Goal: Task Accomplishment & Management: Manage account settings

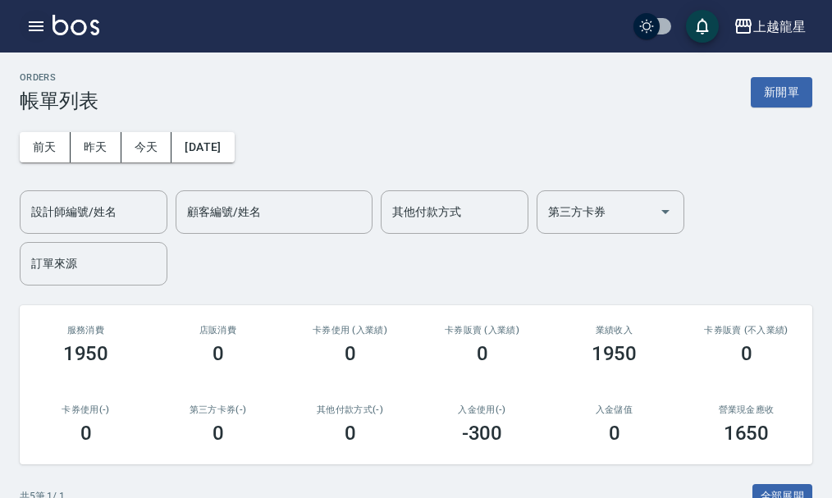
click at [28, 19] on icon "button" at bounding box center [36, 26] width 20 height 20
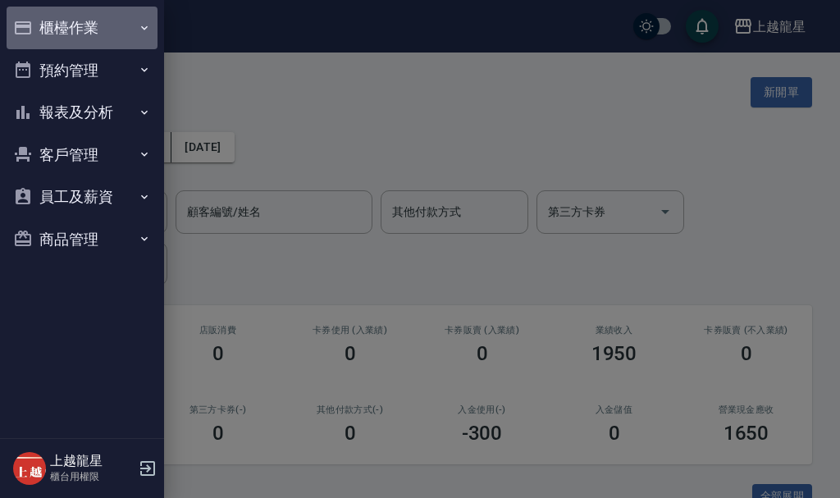
click at [85, 31] on button "櫃檯作業" at bounding box center [82, 28] width 151 height 43
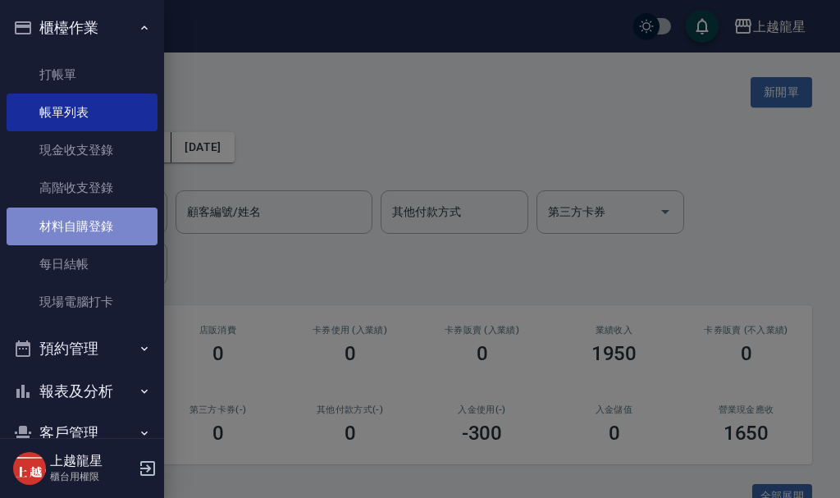
click at [97, 231] on link "材料自購登錄" at bounding box center [82, 227] width 151 height 38
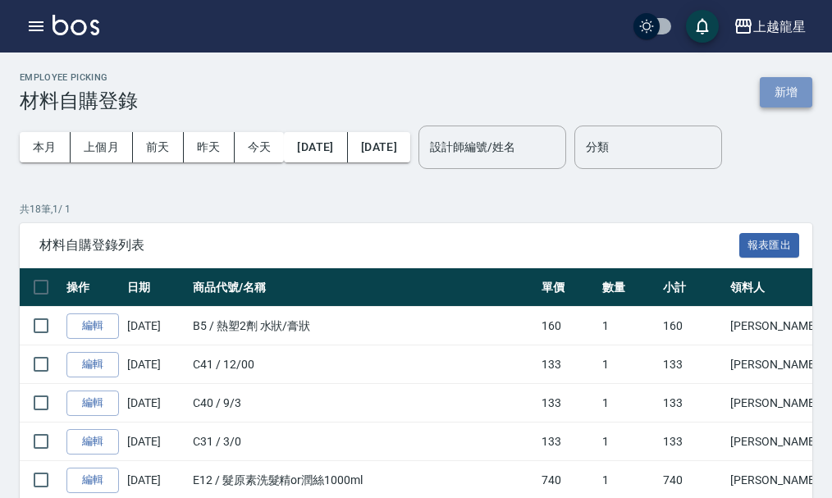
click at [774, 88] on button "新增" at bounding box center [786, 92] width 53 height 30
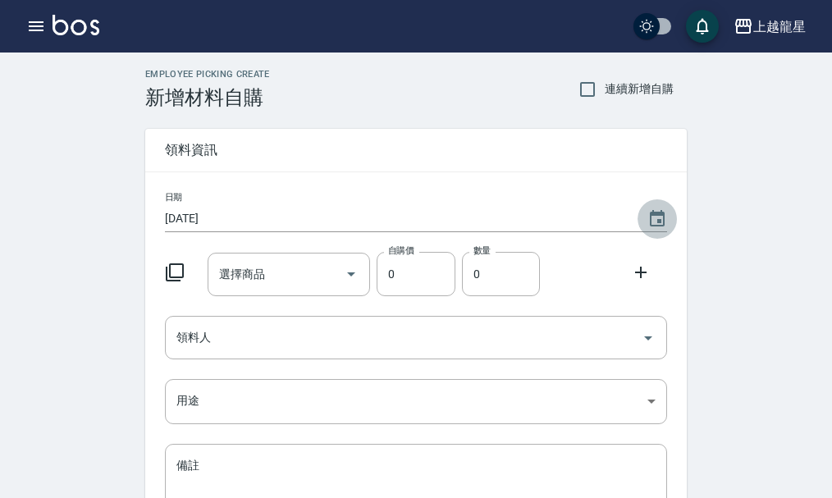
click at [661, 215] on icon "Choose date, selected date is 2025-10-07" at bounding box center [657, 218] width 15 height 16
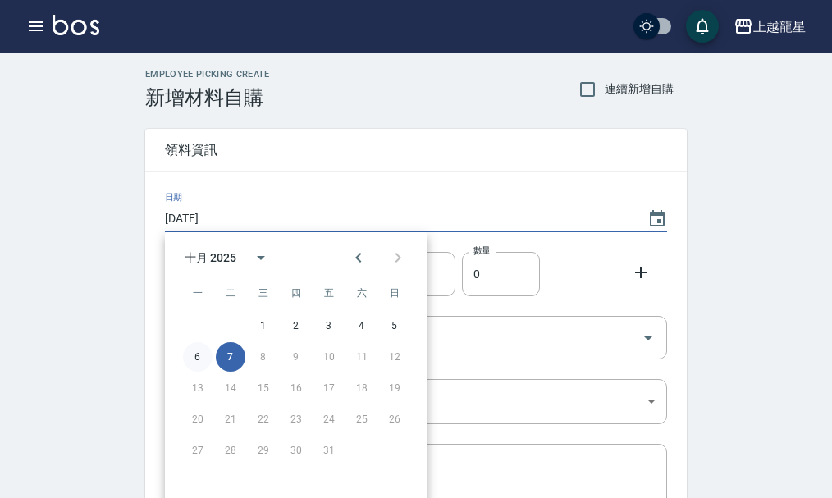
click at [199, 353] on button "6" at bounding box center [198, 357] width 30 height 30
type input "[DATE]"
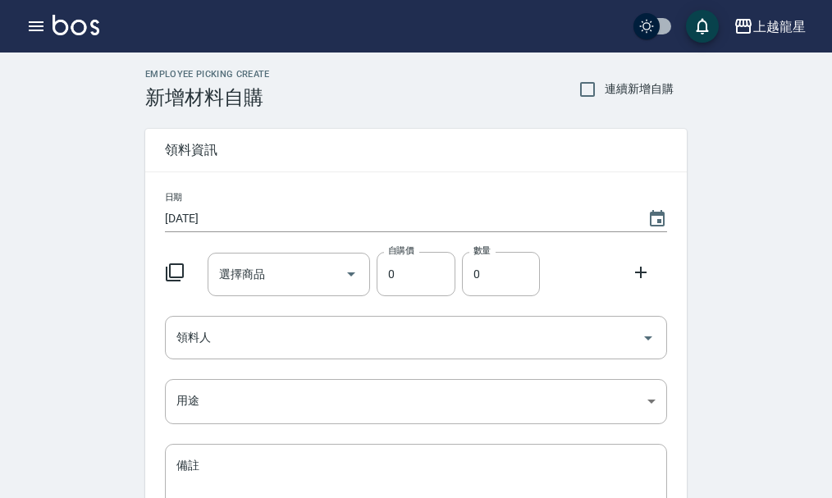
click at [173, 272] on icon at bounding box center [175, 273] width 20 height 20
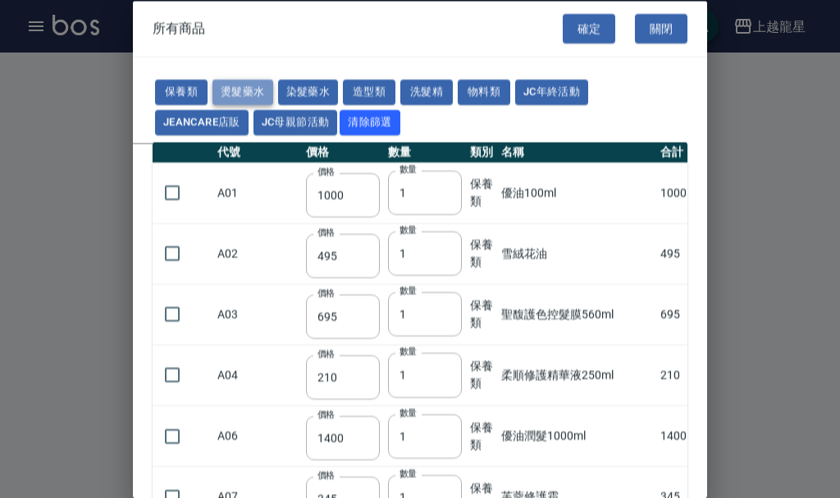
click at [239, 92] on button "燙髮藥水" at bounding box center [243, 92] width 61 height 25
type input "110"
type input "45"
type input "250"
type input "190"
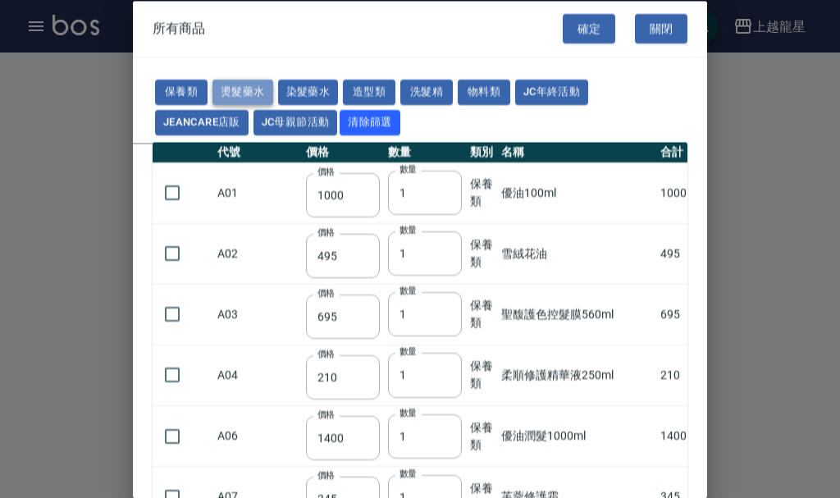
type input "160"
type input "360"
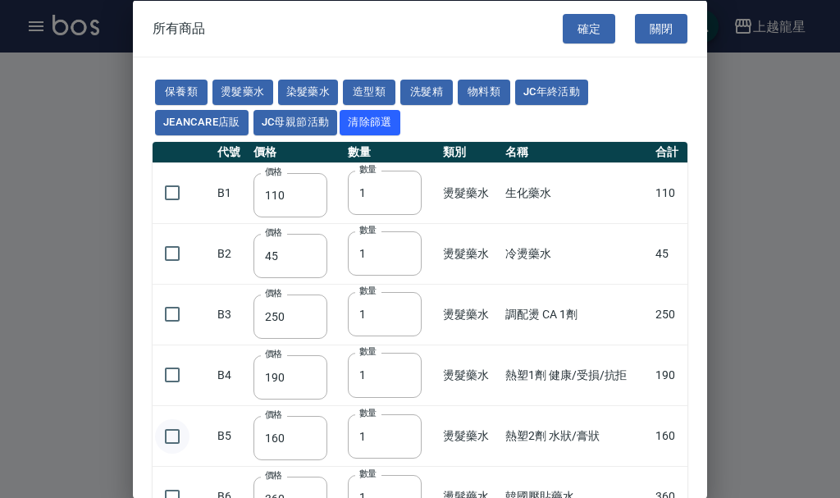
click at [167, 434] on input "checkbox" at bounding box center [172, 435] width 34 height 34
checkbox input "true"
click at [570, 33] on button "確定" at bounding box center [589, 28] width 53 height 30
type input "熱塑2劑 水狀/膏狀"
type input "160"
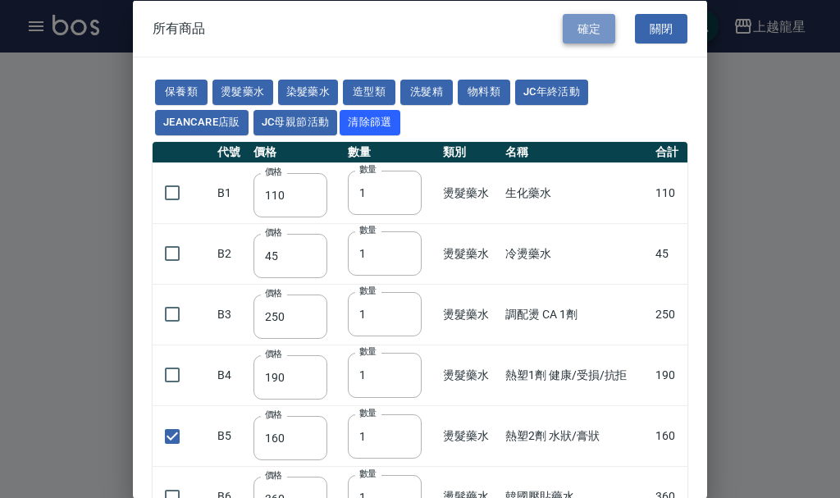
type input "1"
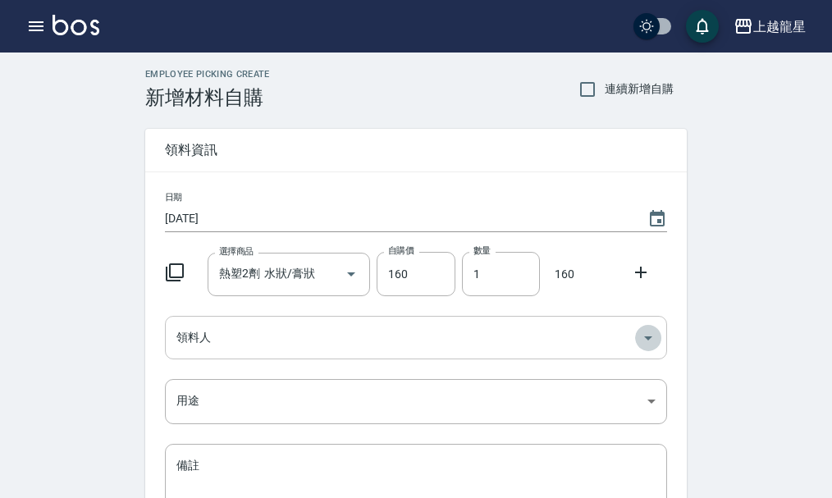
click at [654, 336] on icon "Open" at bounding box center [648, 338] width 20 height 20
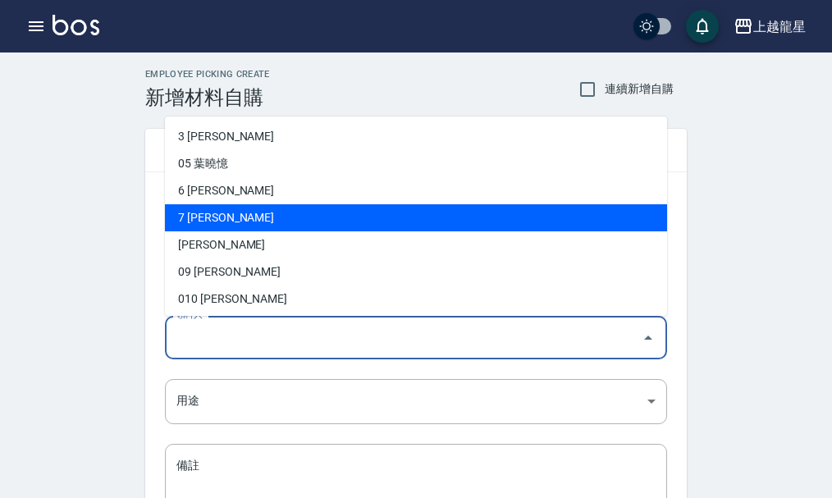
click at [197, 216] on li "7 [PERSON_NAME]" at bounding box center [416, 217] width 502 height 27
type input "[PERSON_NAME]"
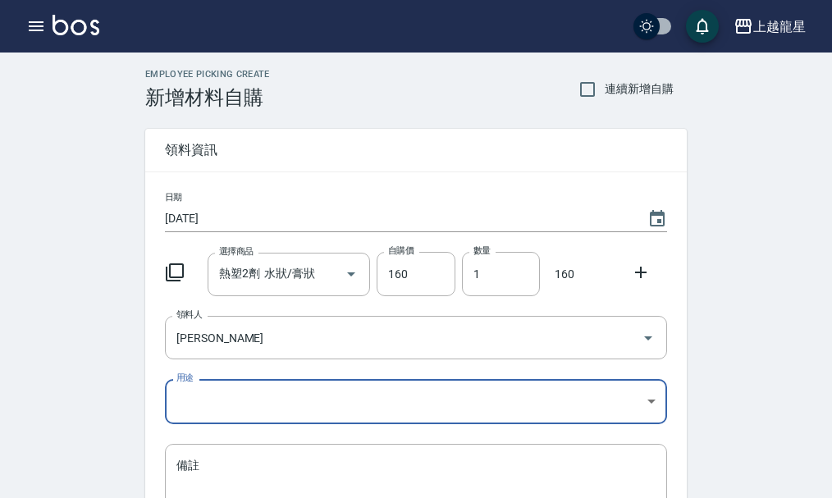
click at [650, 400] on body "上越龍星 登出 櫃檯作業 打帳單 帳單列表 現金收支登錄 高階收支登錄 材料自購登錄 每日結帳 現場電腦打卡 預約管理 預約管理 單日預約紀錄 單週預約紀錄 …" at bounding box center [416, 338] width 832 height 676
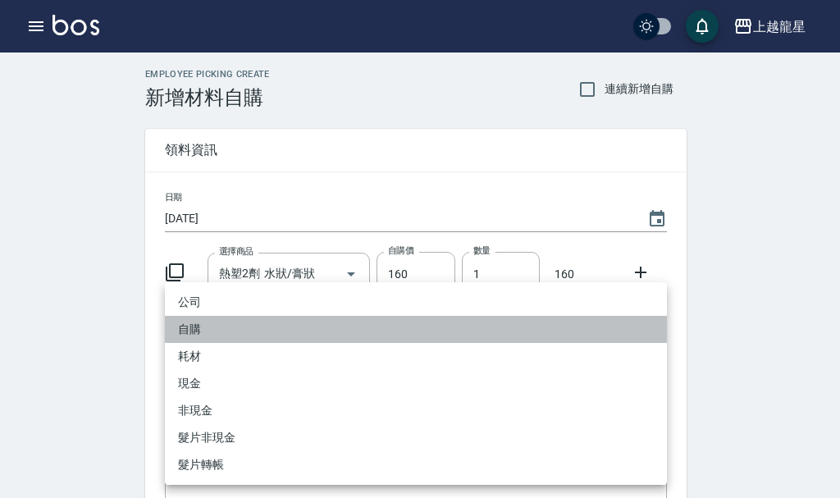
click at [206, 333] on li "自購" at bounding box center [416, 329] width 502 height 27
type input "自購"
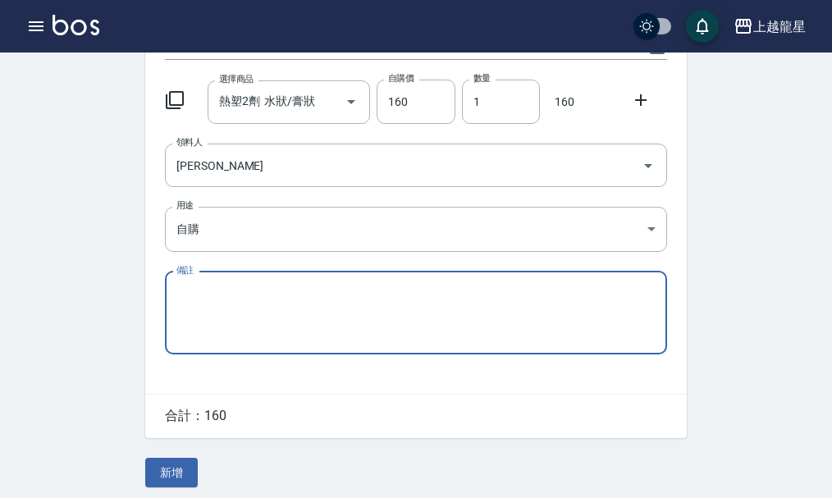
scroll to position [181, 0]
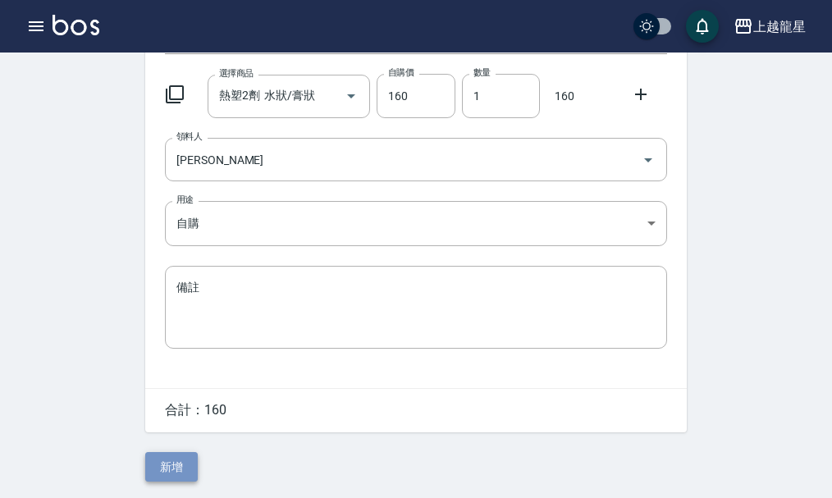
click at [176, 463] on button "新增" at bounding box center [171, 467] width 53 height 30
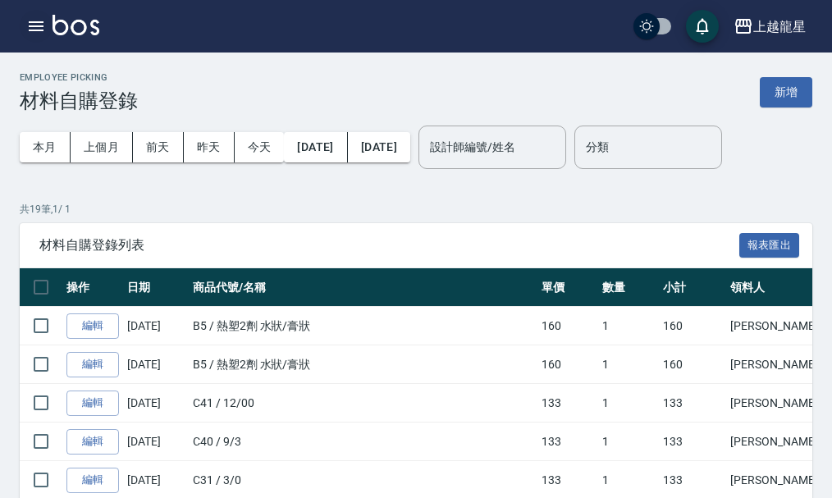
click at [41, 21] on icon "button" at bounding box center [36, 26] width 15 height 10
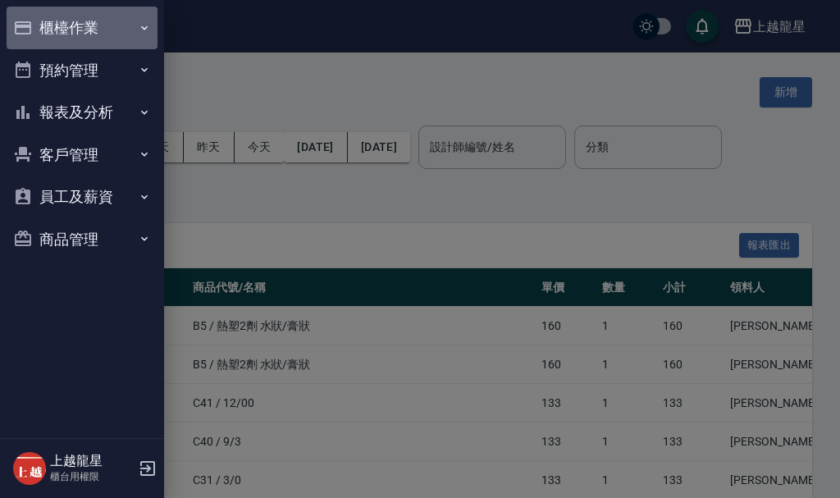
click at [58, 16] on button "櫃檯作業" at bounding box center [82, 28] width 151 height 43
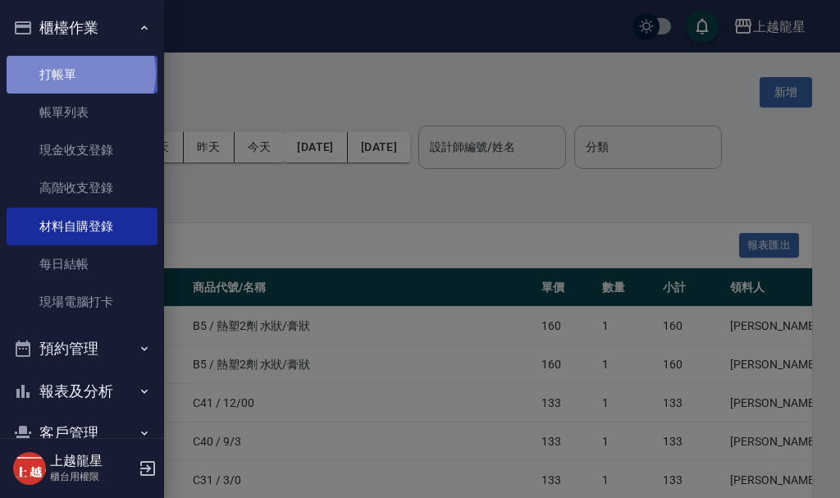
click at [80, 73] on link "打帳單" at bounding box center [82, 75] width 151 height 38
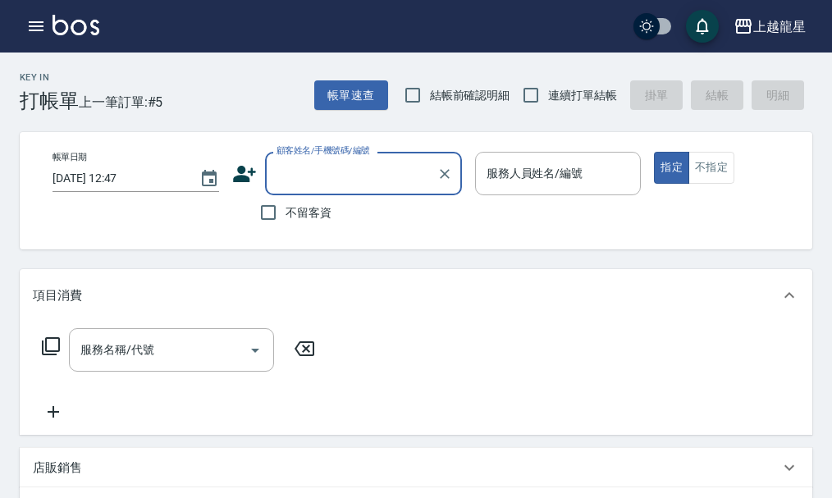
click at [283, 181] on input "顧客姓名/手機號碼/編號" at bounding box center [351, 173] width 158 height 29
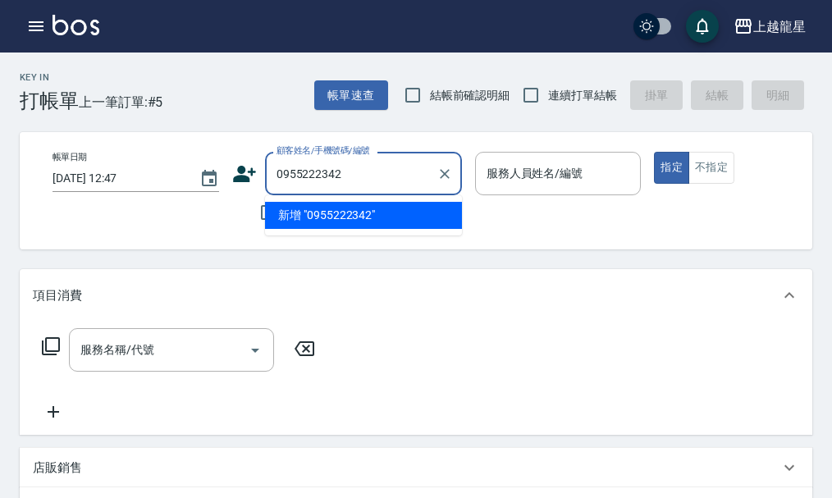
click at [373, 172] on input "0955222342" at bounding box center [351, 173] width 158 height 29
type input "0"
click at [338, 171] on input "[PERSON_NAME]" at bounding box center [351, 173] width 158 height 29
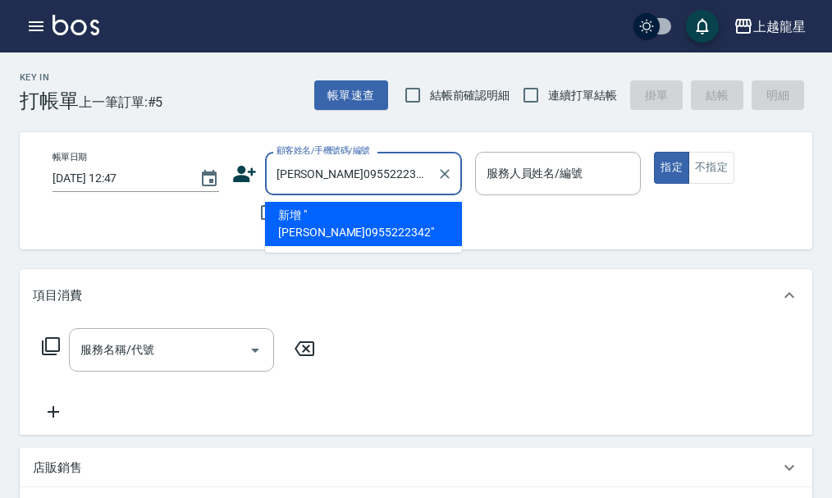
click at [308, 172] on input "[PERSON_NAME]0955222342" at bounding box center [351, 173] width 158 height 29
click at [354, 216] on li "新增 "[PERSON_NAME]/0955222342"" at bounding box center [363, 224] width 197 height 44
type input "[PERSON_NAME]/0955222342"
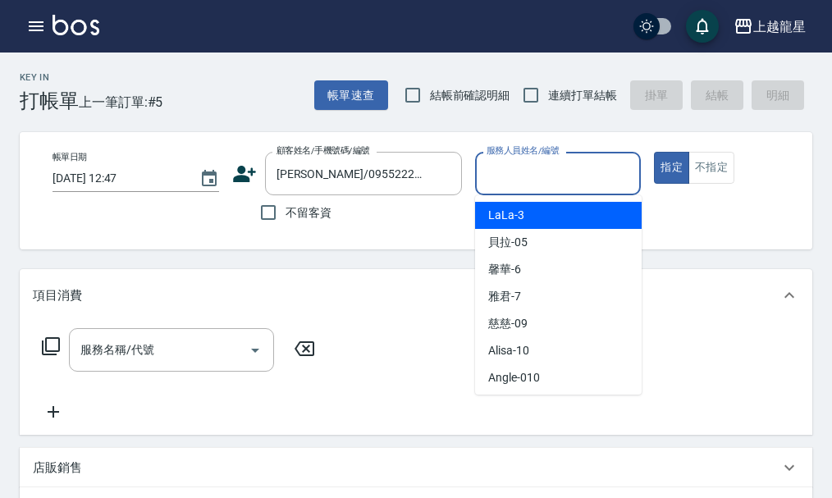
click at [498, 172] on input "服務人員姓名/編號" at bounding box center [558, 173] width 152 height 29
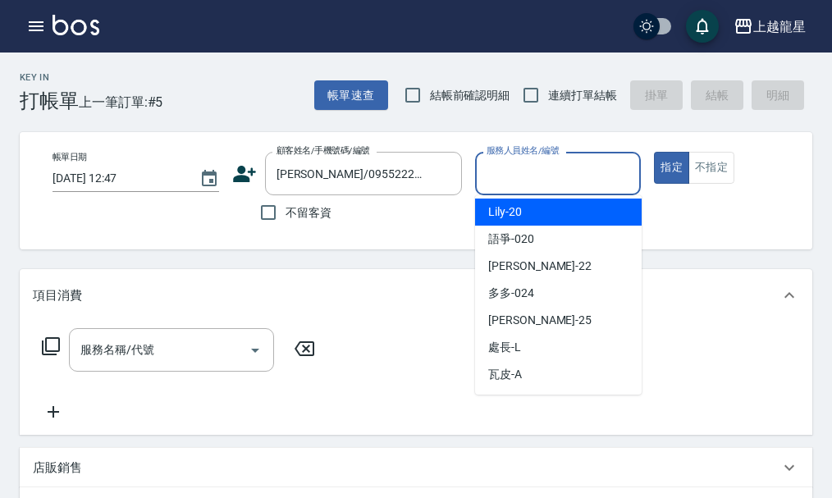
click at [531, 201] on div "Lily -20" at bounding box center [558, 212] width 167 height 27
type input "Lily-20"
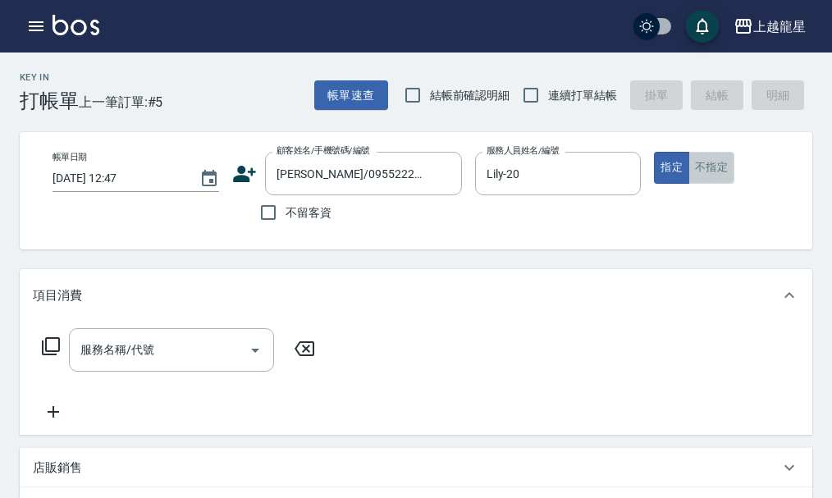
click at [708, 177] on button "不指定" at bounding box center [711, 168] width 46 height 32
click at [96, 363] on div "服務名稱/代號 服務名稱/代號" at bounding box center [171, 349] width 205 height 43
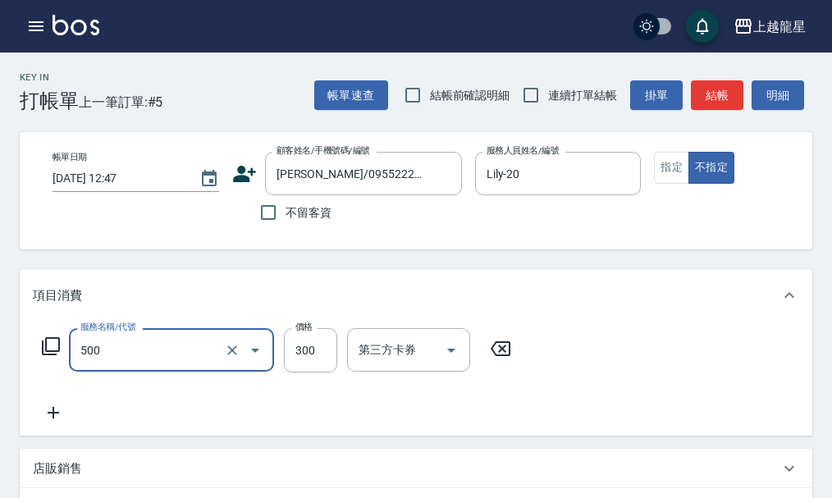
type input "一般洗髮(500)"
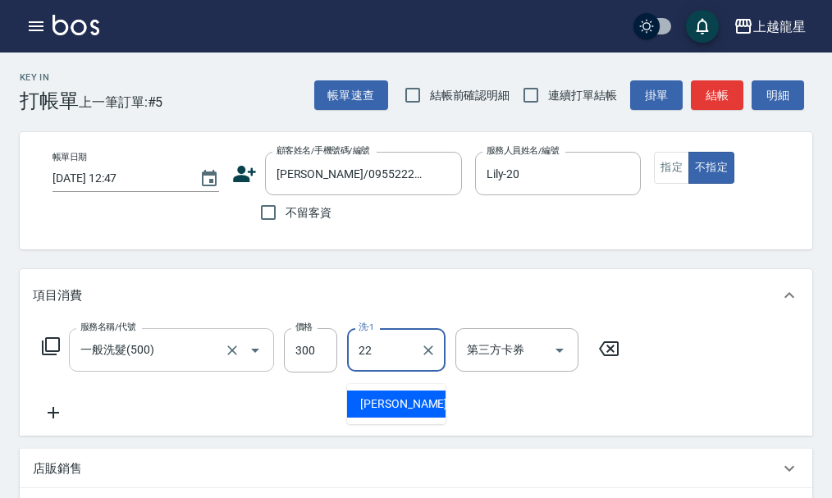
type input "[PERSON_NAME]-22"
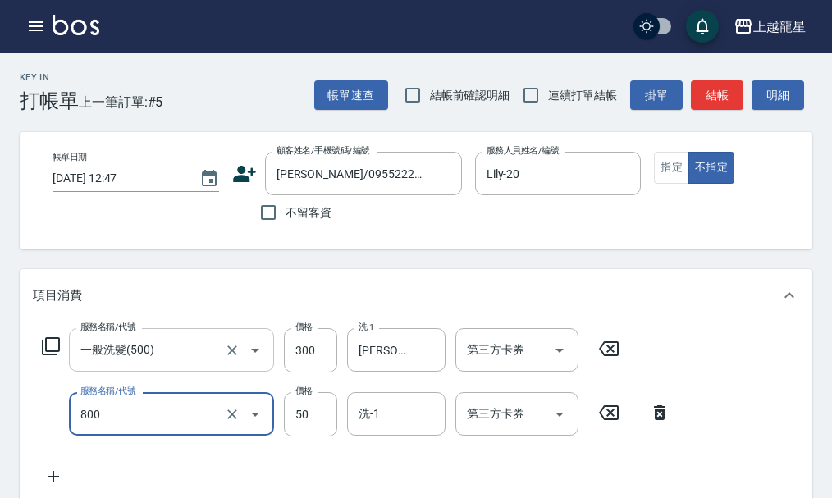
type input "快速修護(800)"
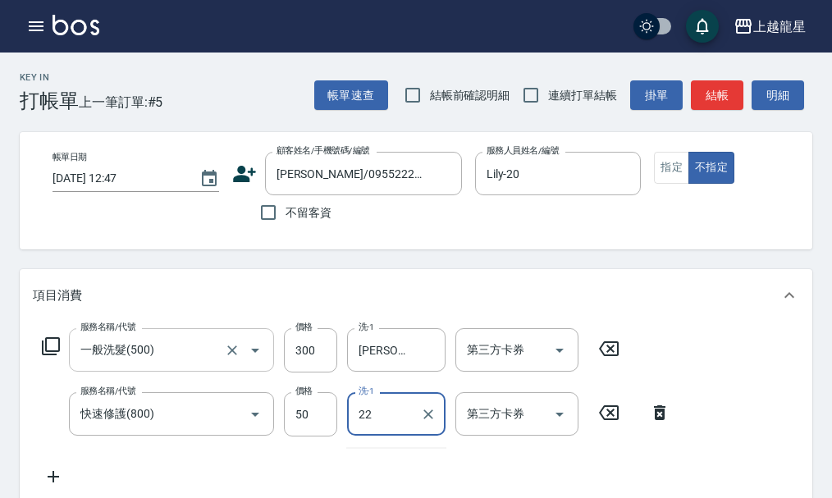
type input "[PERSON_NAME]-22"
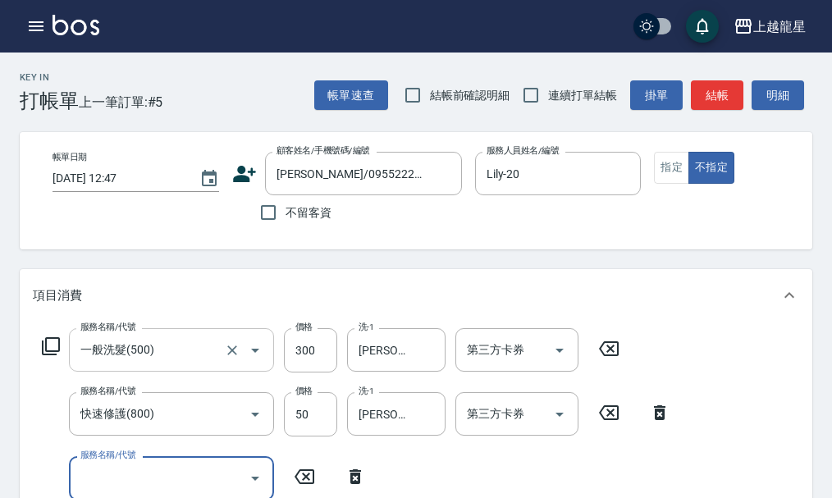
scroll to position [7, 0]
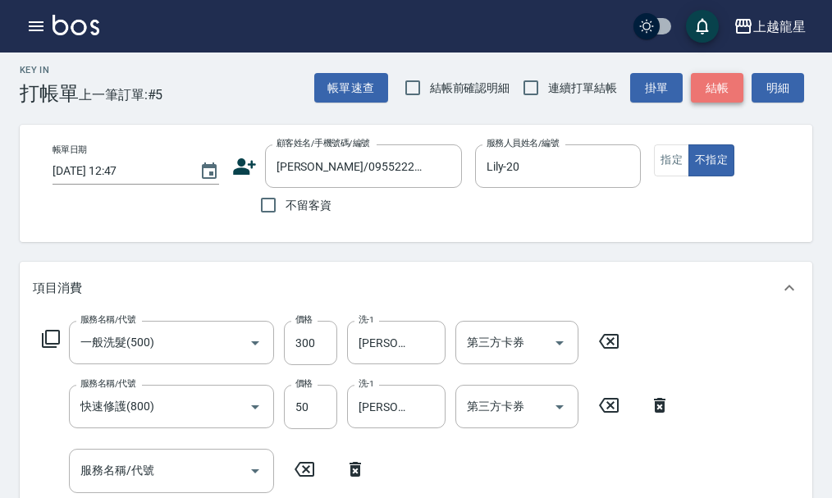
click at [707, 91] on button "結帳" at bounding box center [717, 88] width 53 height 30
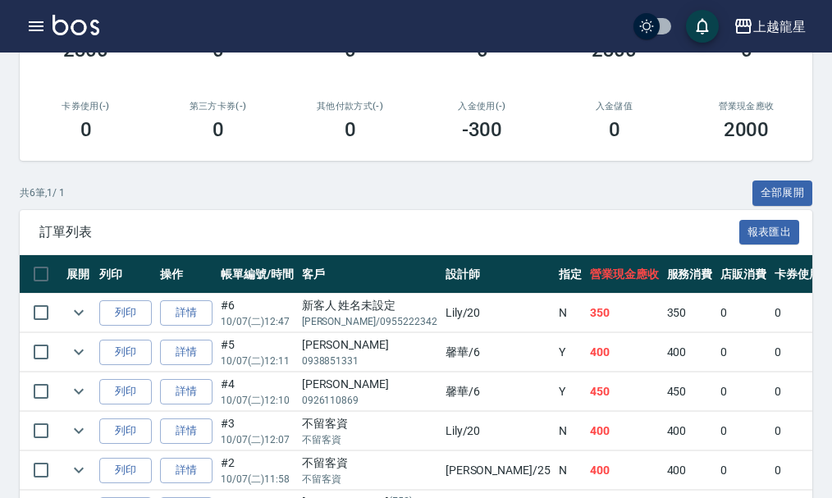
scroll to position [412, 0]
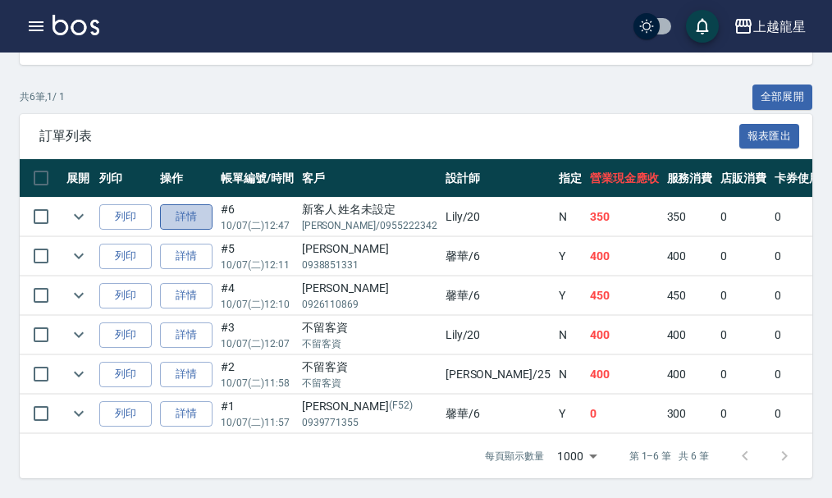
click at [175, 205] on link "詳情" at bounding box center [186, 216] width 53 height 25
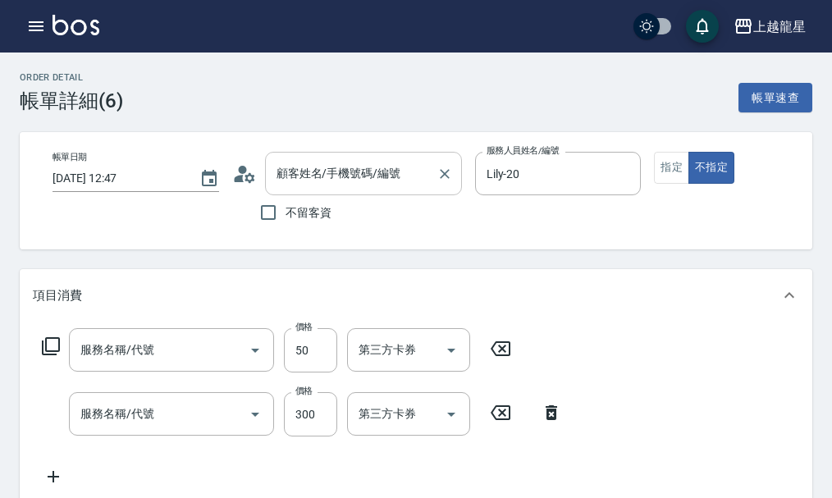
type input "[DATE] 12:47"
type input "Lily-20"
type input "快速修護(800)"
type input "一般洗髮(500)"
type input "新客人 姓名未設定/[PERSON_NAME]/0955222342/null"
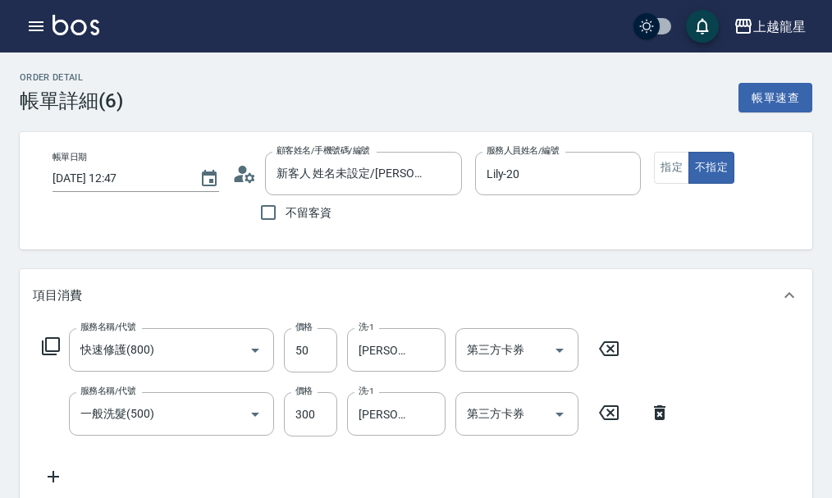
click at [243, 176] on icon at bounding box center [244, 174] width 25 height 25
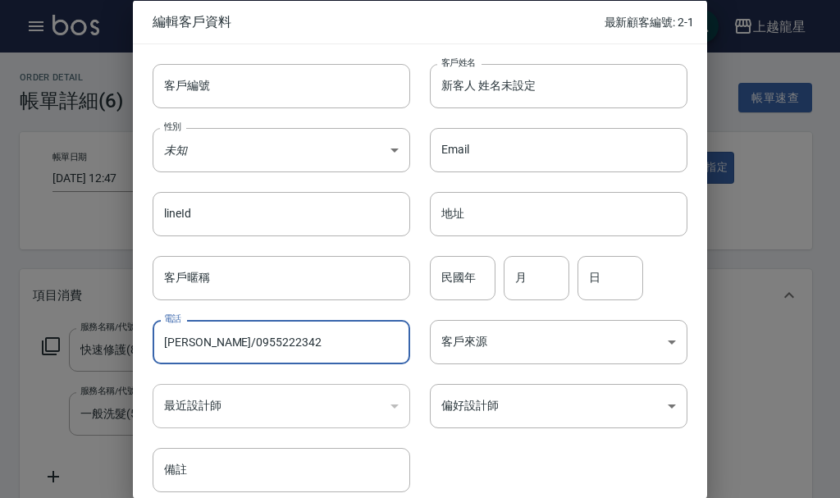
drag, startPoint x: 201, startPoint y: 343, endPoint x: 162, endPoint y: 346, distance: 39.5
click at [162, 346] on input "[PERSON_NAME]/0955222342" at bounding box center [282, 342] width 258 height 44
type input "0955222342"
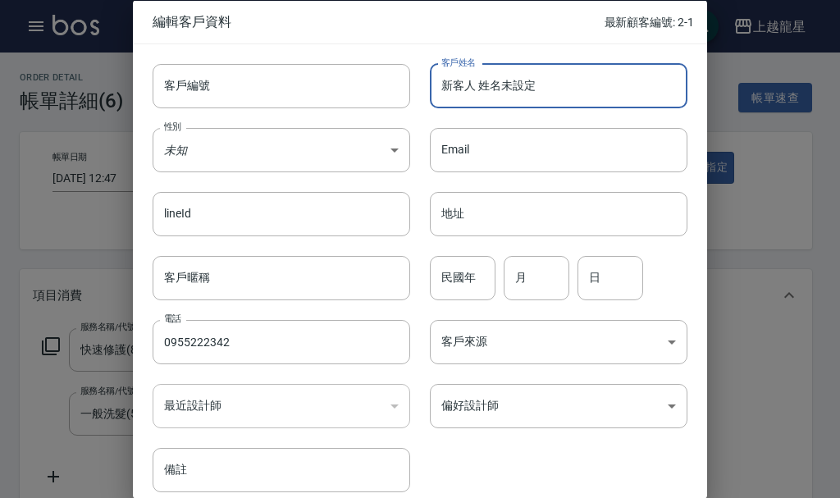
drag, startPoint x: 505, startPoint y: 100, endPoint x: 436, endPoint y: 101, distance: 69.8
click at [436, 101] on input "新客人 姓名未設定" at bounding box center [559, 85] width 258 height 44
paste input "[PERSON_NAME]/"
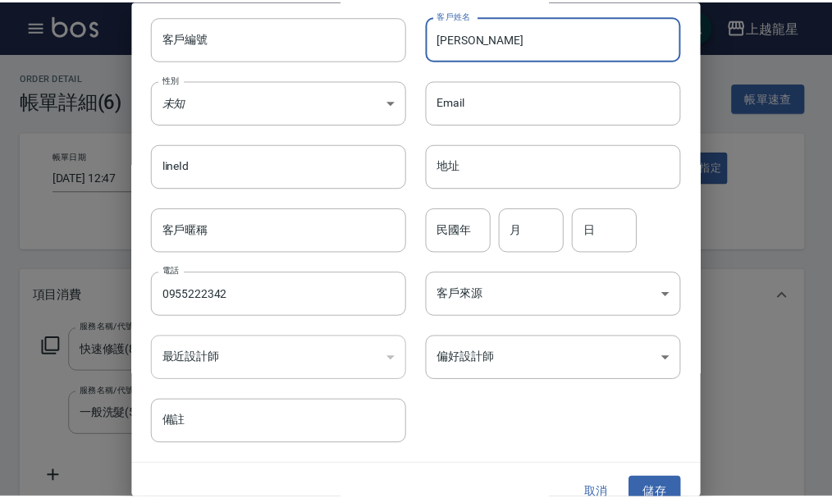
scroll to position [71, 0]
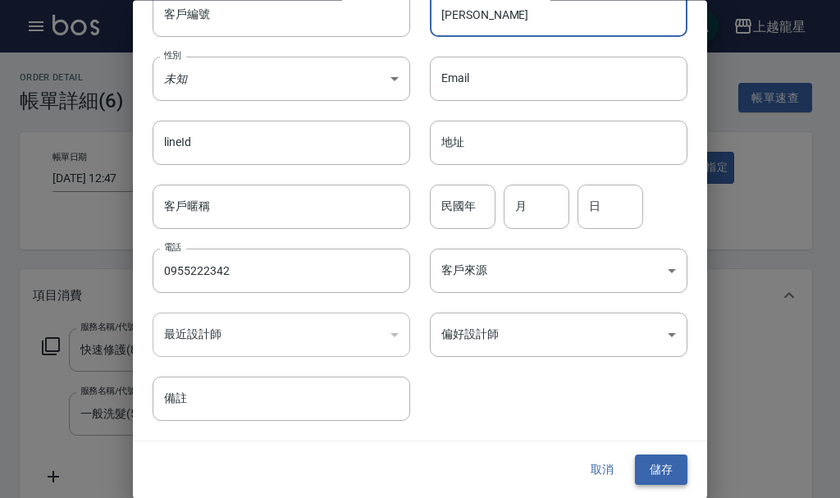
type input "[PERSON_NAME]"
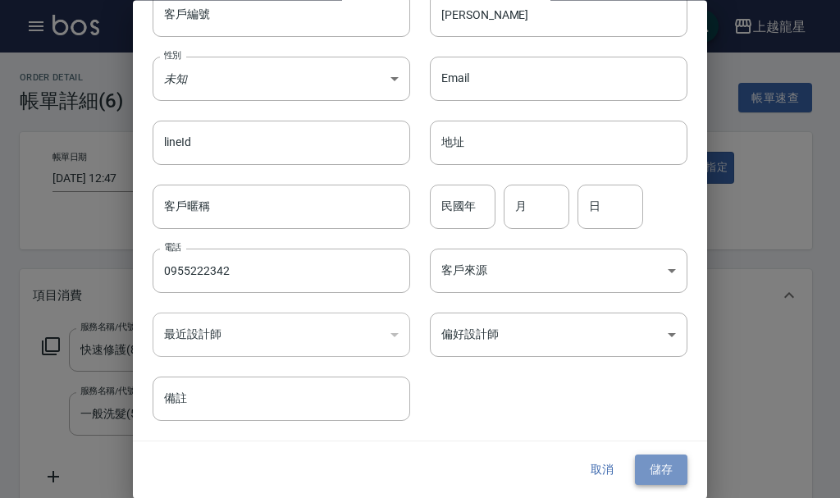
click at [658, 475] on button "儲存" at bounding box center [661, 470] width 53 height 30
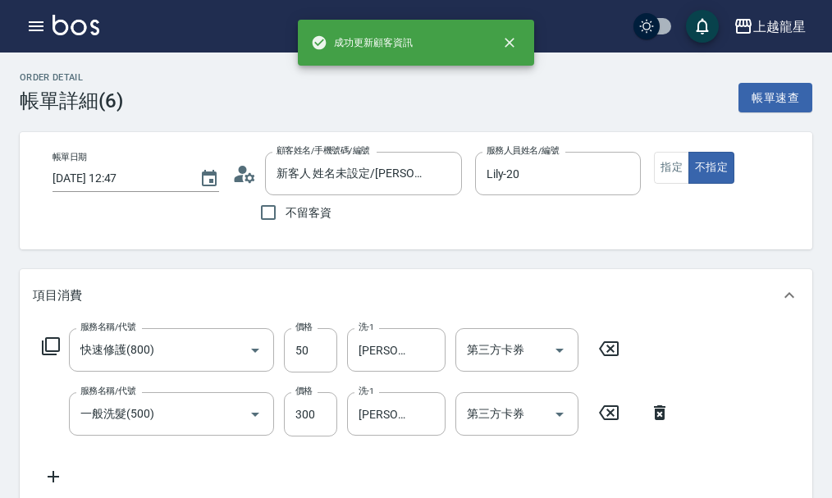
type input "[PERSON_NAME]/0955222342/"
click at [32, 26] on icon "button" at bounding box center [36, 26] width 15 height 10
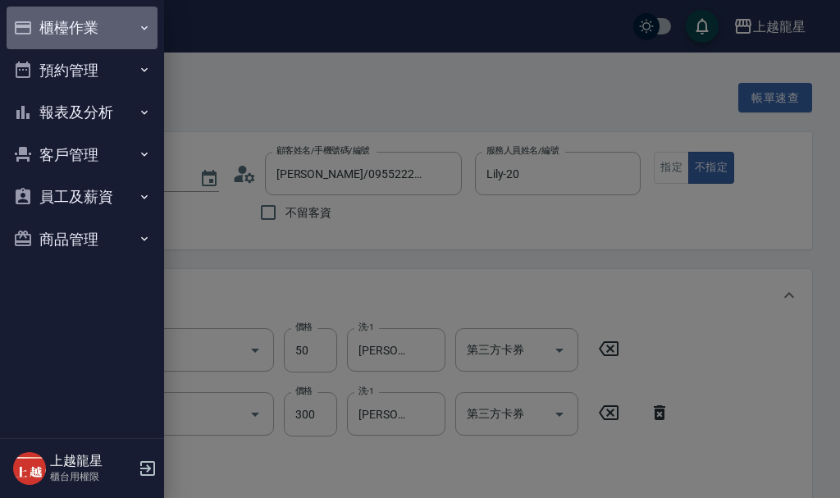
click at [43, 25] on button "櫃檯作業" at bounding box center [82, 28] width 151 height 43
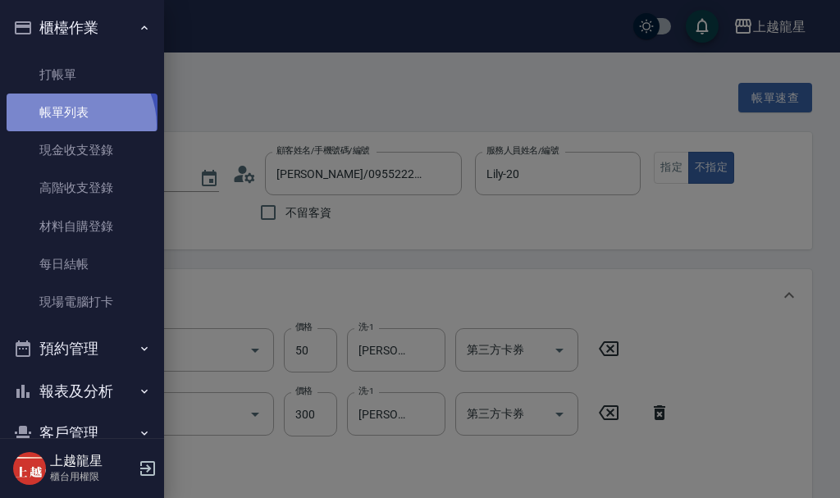
click at [75, 125] on link "帳單列表" at bounding box center [82, 113] width 151 height 38
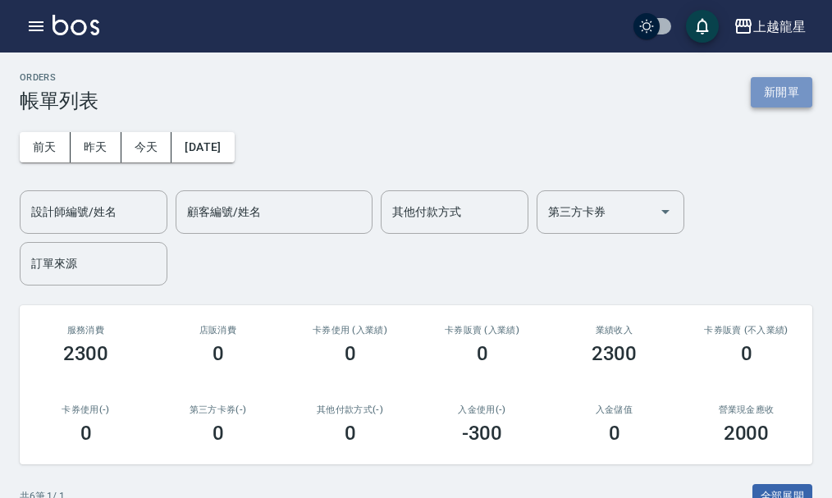
click at [781, 93] on button "新開單" at bounding box center [782, 92] width 62 height 30
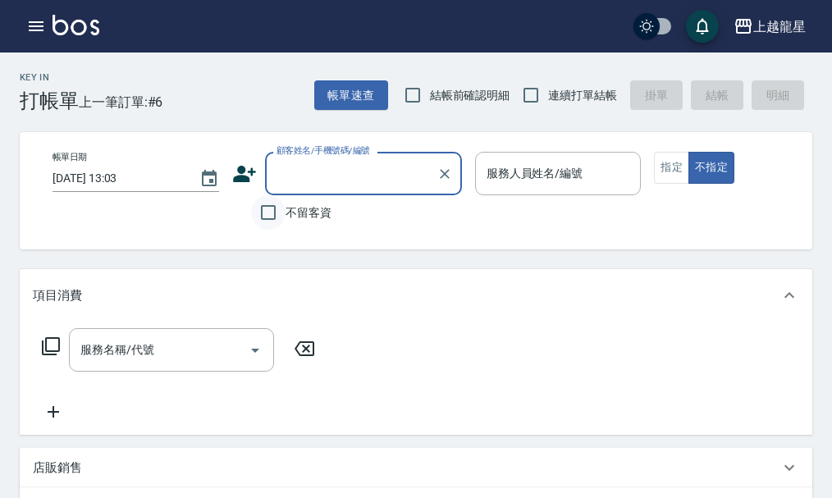
click at [267, 205] on input "不留客資" at bounding box center [268, 212] width 34 height 34
checkbox input "true"
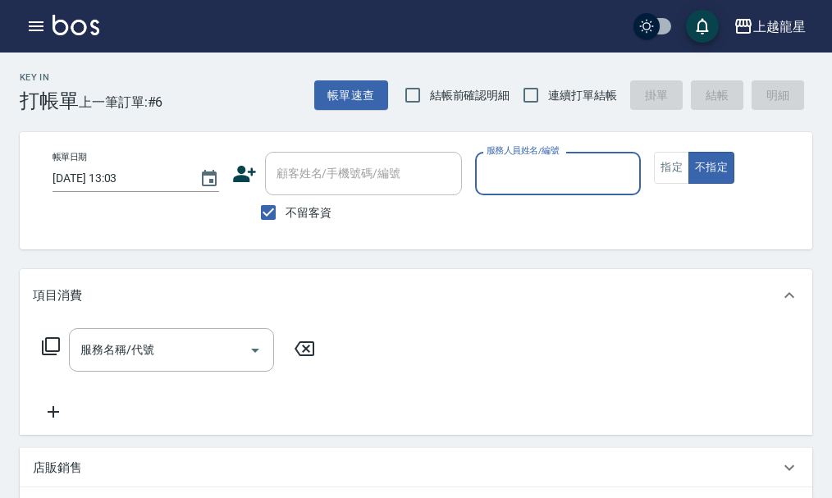
click at [556, 189] on div "服務人員姓名/編號" at bounding box center [558, 173] width 167 height 43
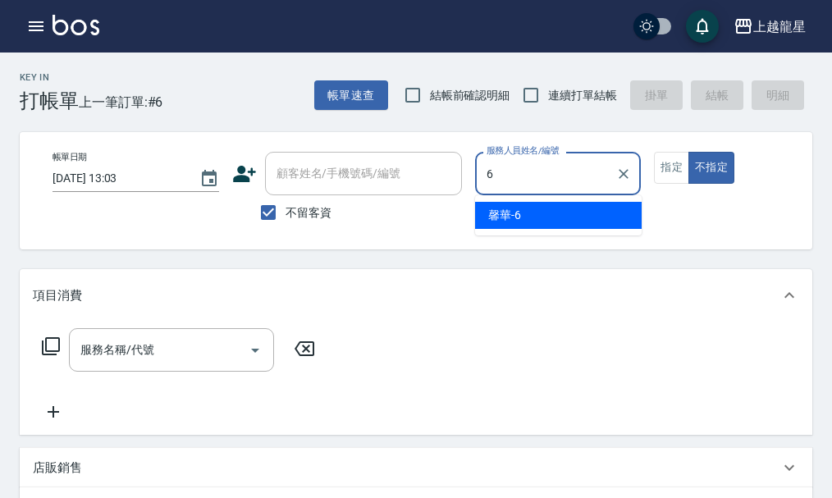
type input "馨華-6"
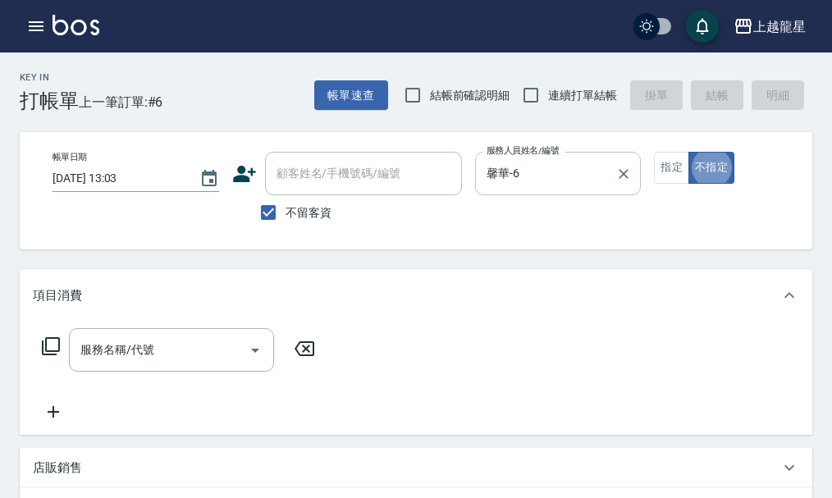
type button "false"
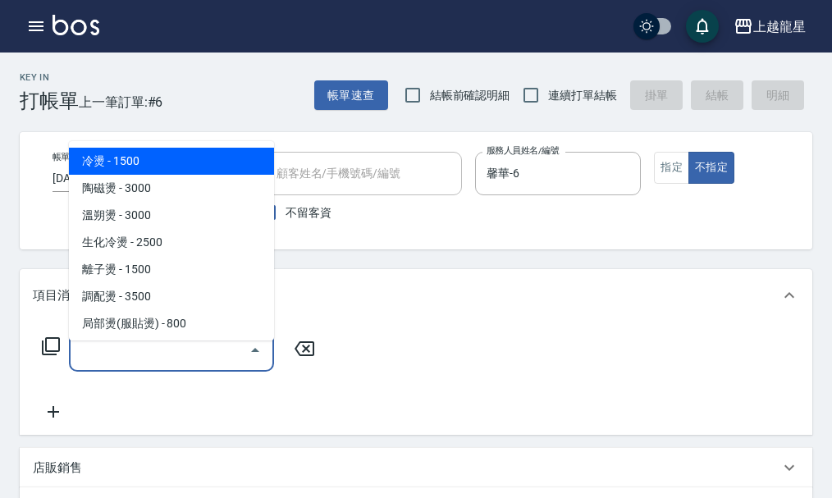
click at [122, 364] on input "服務名稱/代號" at bounding box center [159, 350] width 166 height 29
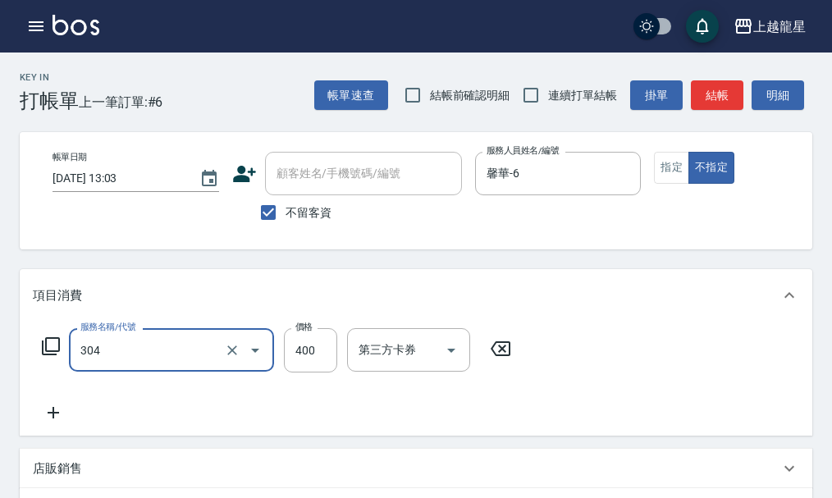
type input "剪髮(304)"
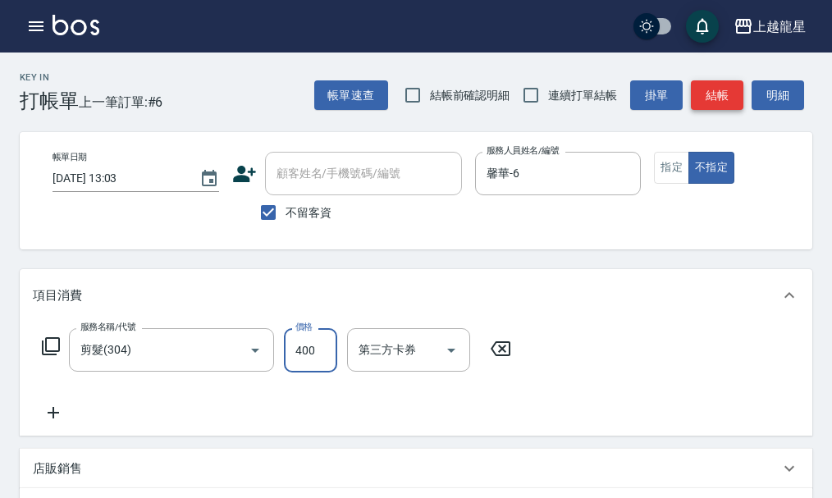
click at [725, 93] on button "結帳" at bounding box center [717, 95] width 53 height 30
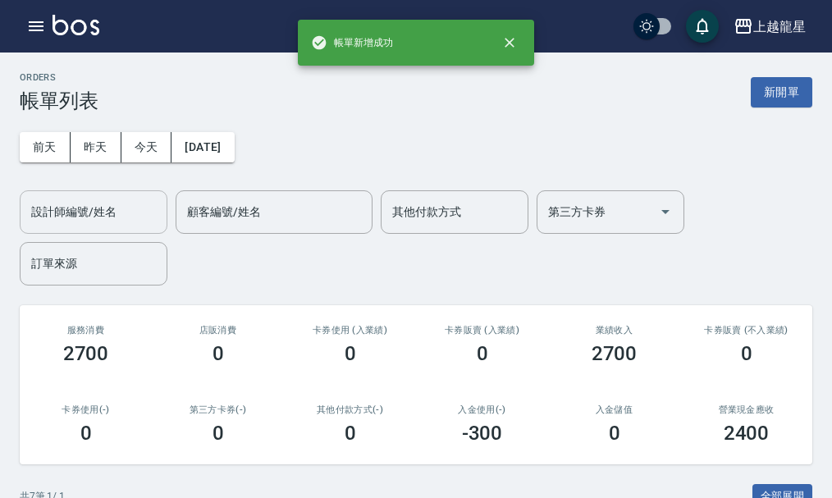
click at [79, 231] on div "設計師編號/姓名" at bounding box center [94, 211] width 148 height 43
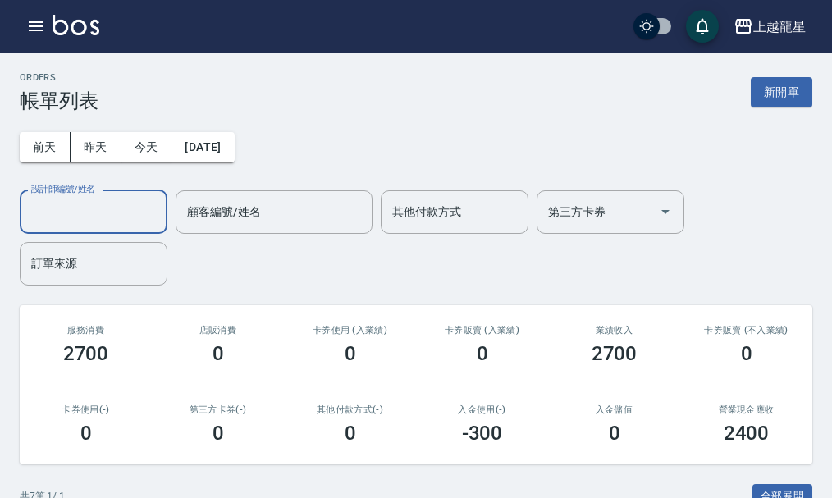
click at [80, 221] on input "設計師編號/姓名" at bounding box center [93, 212] width 133 height 29
type input "馨華-6"
click at [36, 29] on icon "button" at bounding box center [36, 26] width 20 height 20
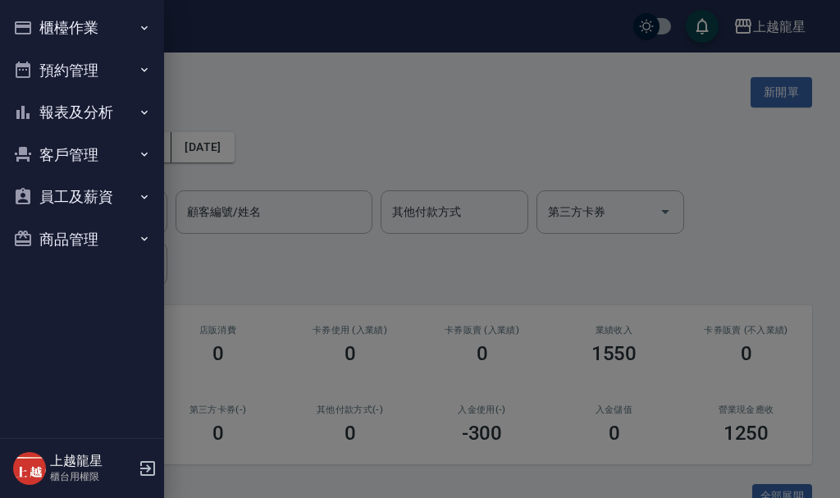
click at [83, 107] on button "報表及分析" at bounding box center [82, 112] width 151 height 43
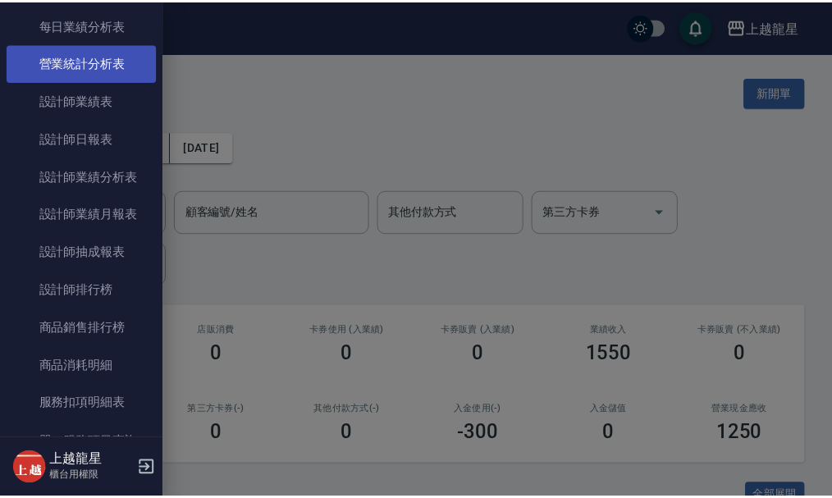
scroll to position [492, 0]
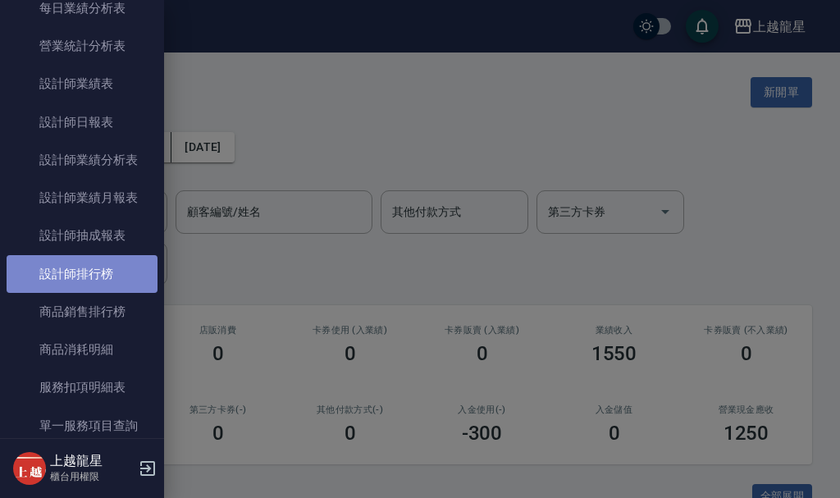
click at [101, 269] on link "設計師排行榜" at bounding box center [82, 274] width 151 height 38
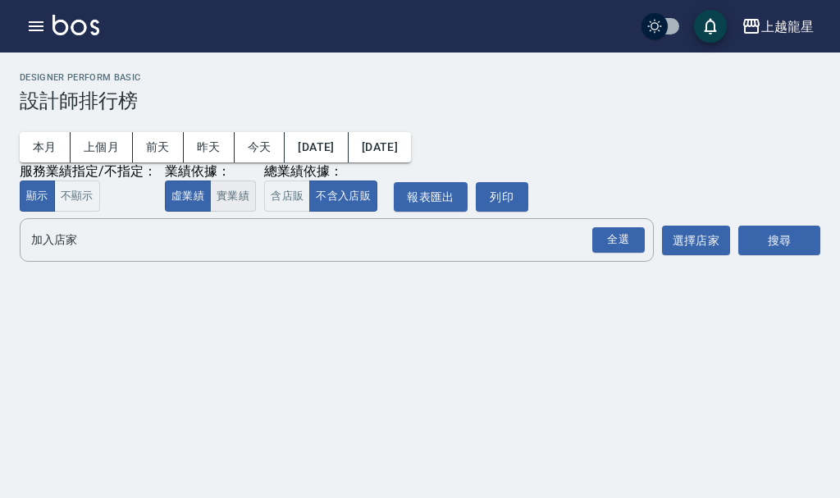
click at [222, 201] on button "實業績" at bounding box center [233, 197] width 46 height 32
click at [611, 242] on div "全選" at bounding box center [618, 239] width 53 height 25
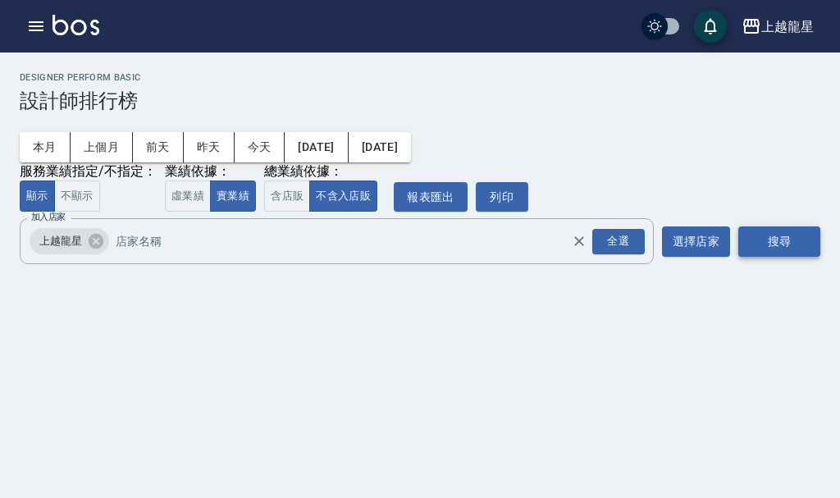
click at [784, 244] on button "搜尋" at bounding box center [779, 241] width 82 height 30
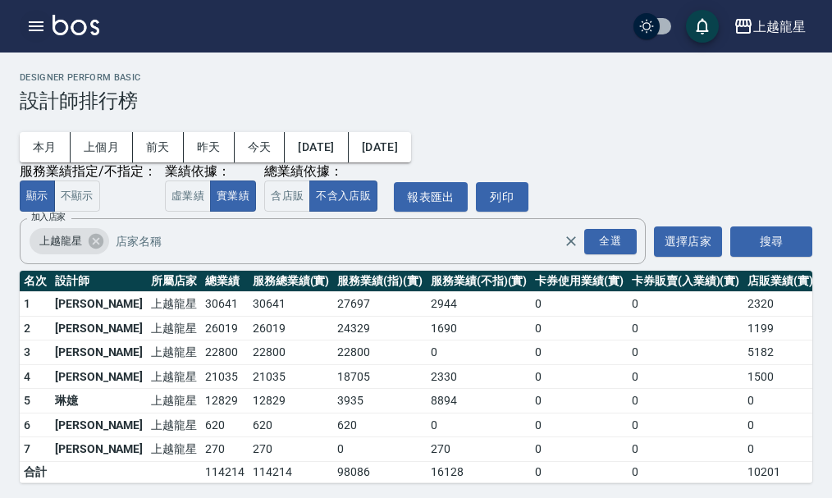
click at [33, 25] on icon "button" at bounding box center [36, 26] width 15 height 10
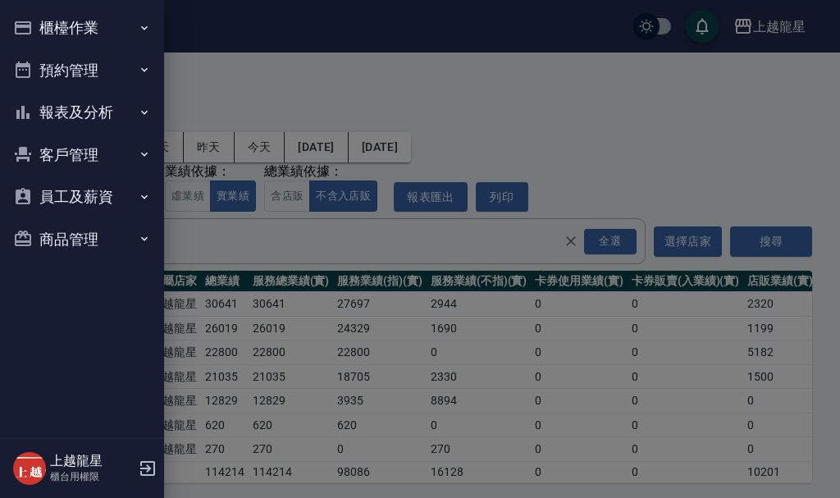
click at [33, 25] on button "櫃檯作業" at bounding box center [82, 28] width 151 height 43
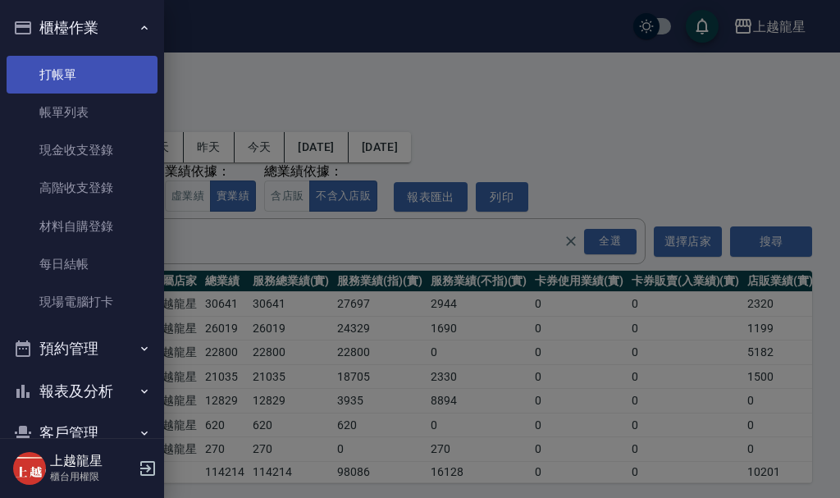
click at [78, 66] on link "打帳單" at bounding box center [82, 75] width 151 height 38
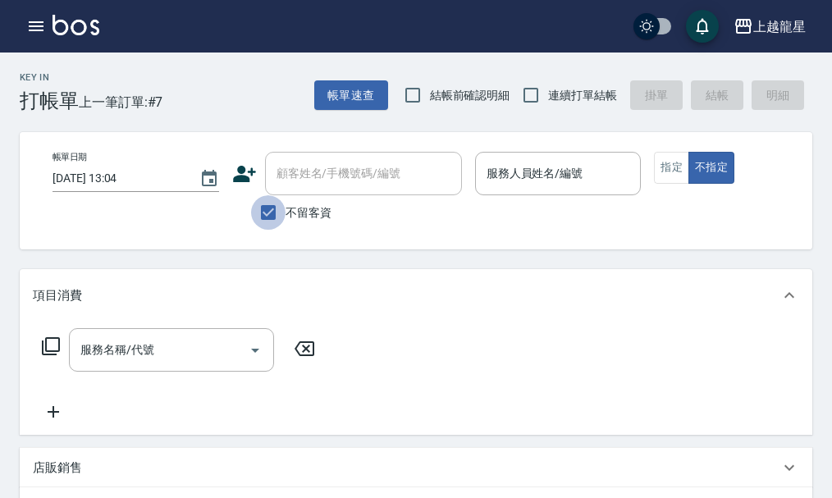
click at [272, 218] on input "不留客資" at bounding box center [268, 212] width 34 height 34
checkbox input "false"
click at [295, 188] on input "顧客姓名/手機號碼/編號" at bounding box center [351, 173] width 158 height 29
click at [383, 146] on div "帳單日期 [DATE] 13:04 顧客姓名/手機號碼/編號 0987440135 顧客姓名/手機號碼/編號 不留客資 服務人員姓名/編號 服務人員姓名/編號…" at bounding box center [430, 190] width 821 height 117
click at [356, 172] on input "0987440135" at bounding box center [351, 173] width 158 height 29
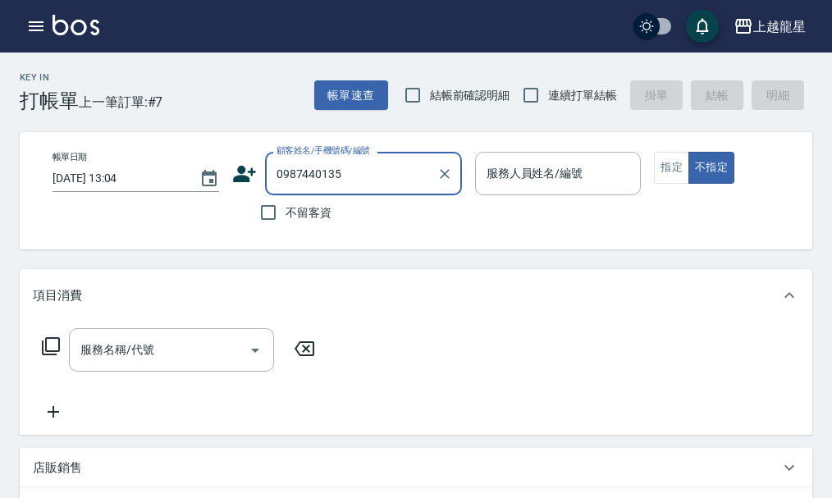
click at [272, 174] on input "0987440135" at bounding box center [351, 173] width 158 height 29
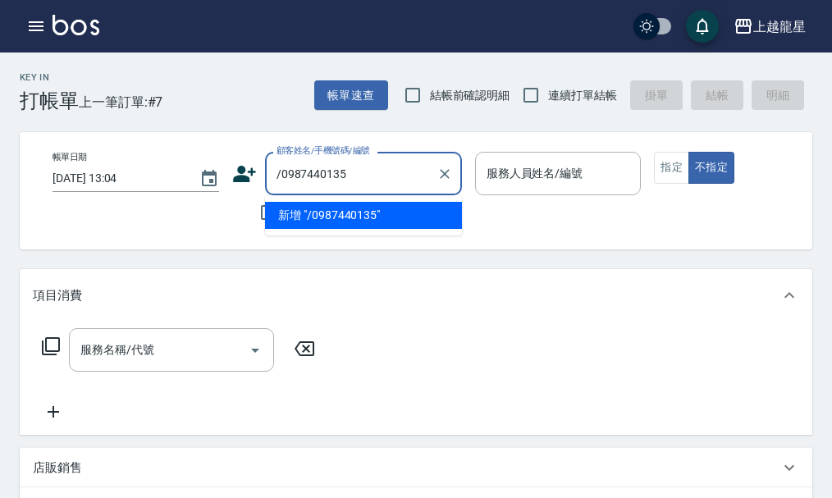
click at [277, 177] on input "/0987440135" at bounding box center [351, 173] width 158 height 29
type input "陳/0987440135"
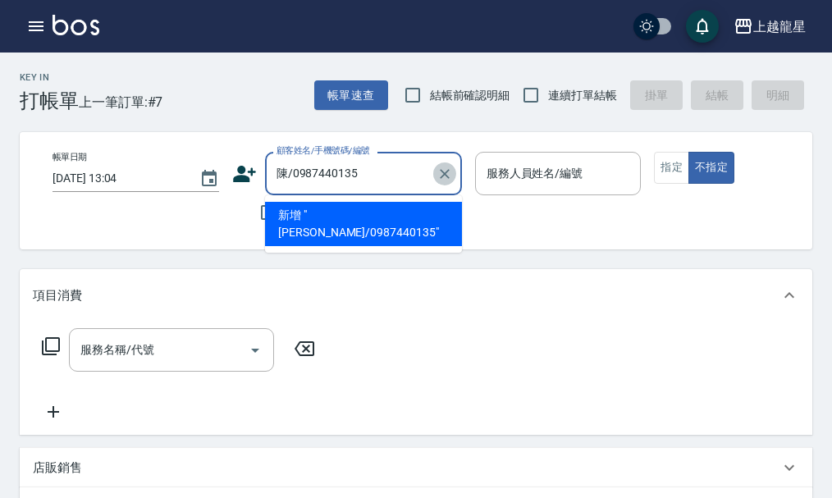
click at [450, 175] on icon "Clear" at bounding box center [445, 174] width 16 height 16
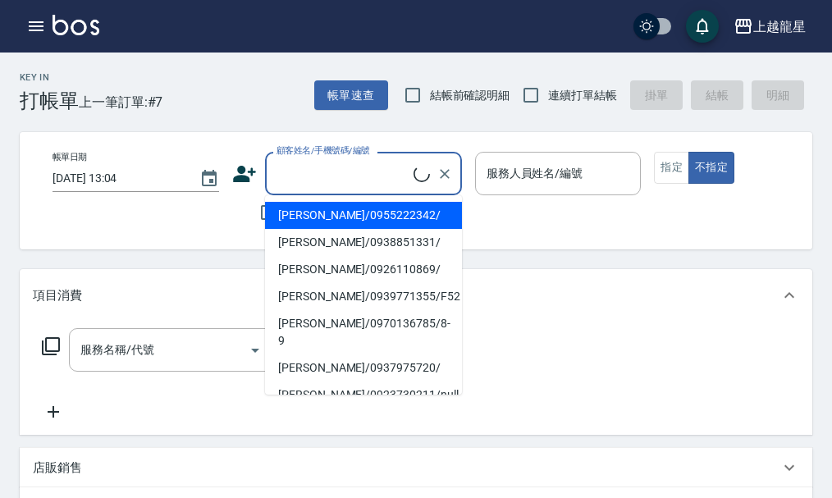
drag, startPoint x: 277, startPoint y: 214, endPoint x: 318, endPoint y: 200, distance: 43.3
click at [277, 215] on li "[PERSON_NAME]/0955222342/" at bounding box center [363, 215] width 197 height 27
type input "[PERSON_NAME]/0955222342/"
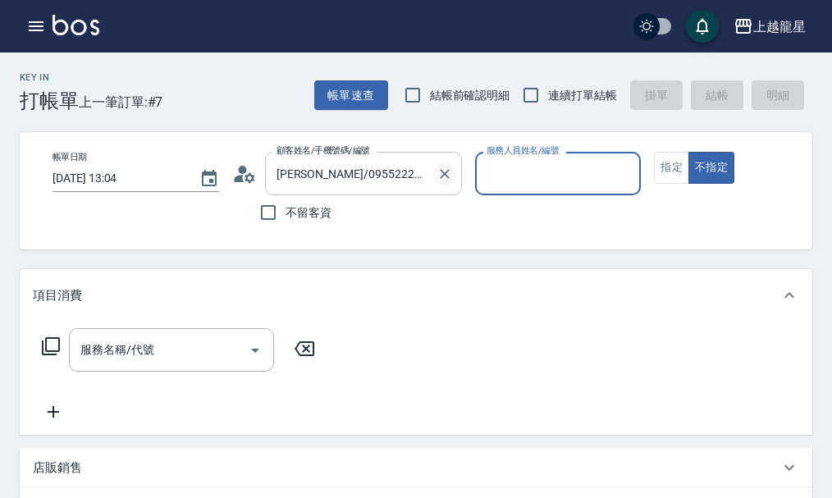
click at [446, 171] on icon "Clear" at bounding box center [445, 174] width 16 height 16
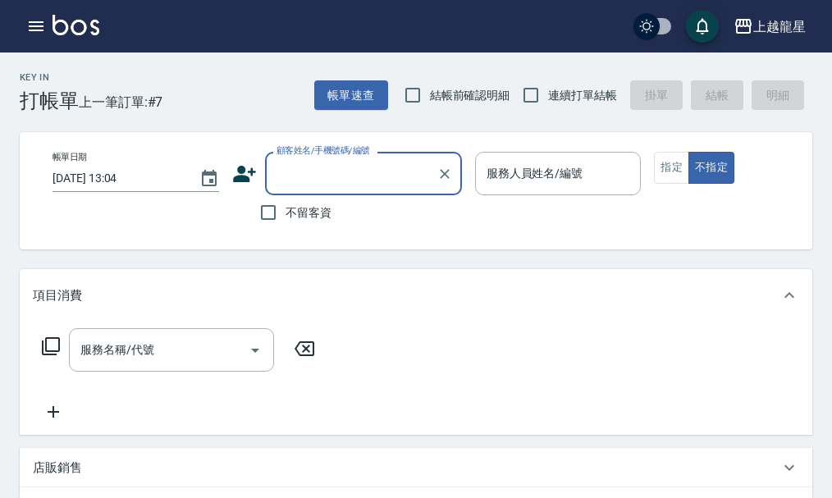
drag, startPoint x: 275, startPoint y: 213, endPoint x: 362, endPoint y: 180, distance: 93.3
click at [284, 206] on input "不留客資" at bounding box center [268, 212] width 34 height 34
checkbox input "true"
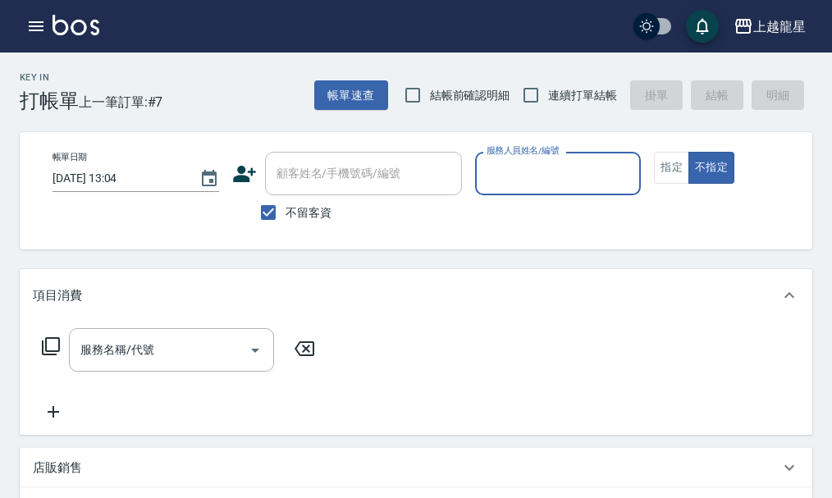
click at [560, 170] on input "服務人員姓名/編號" at bounding box center [558, 173] width 152 height 29
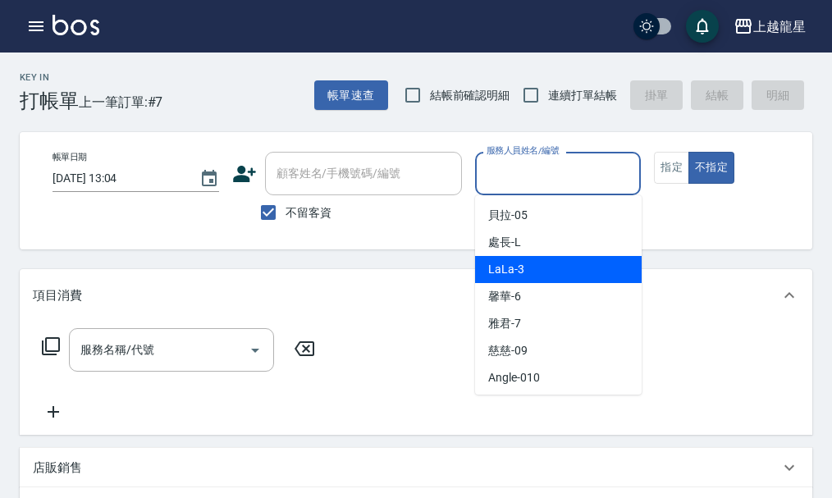
scroll to position [328, 0]
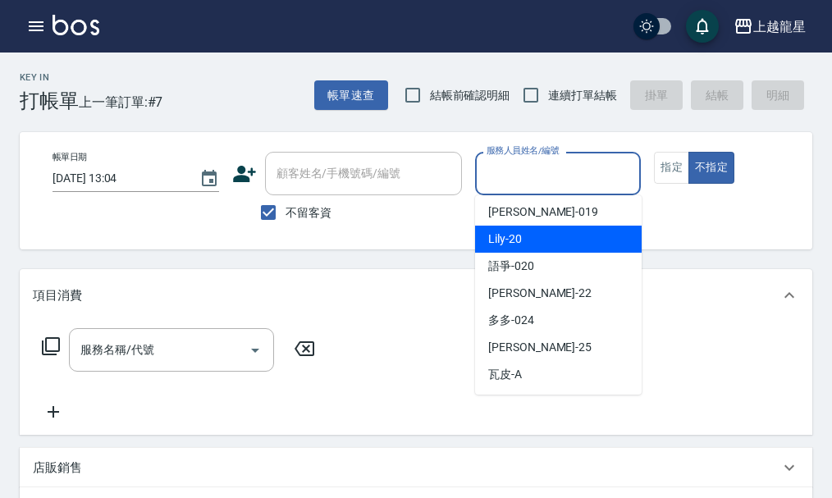
click at [522, 232] on div "Lily -20" at bounding box center [558, 239] width 167 height 27
type input "Lily-20"
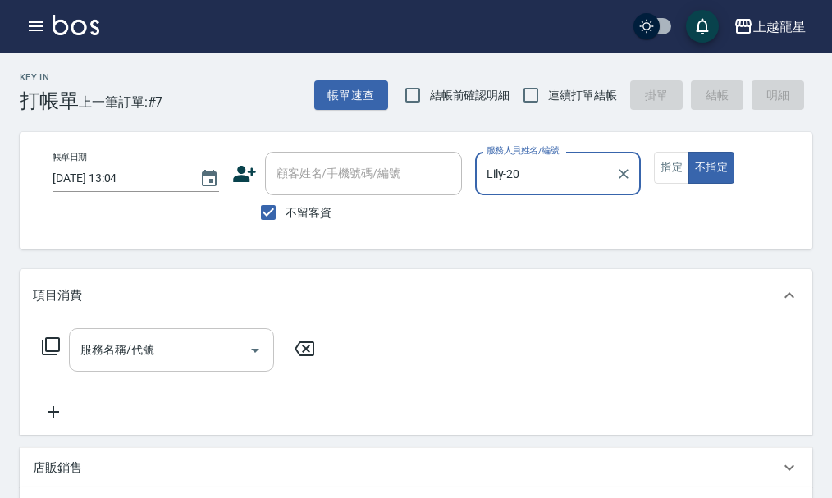
click at [235, 362] on input "服務名稱/代號" at bounding box center [159, 350] width 166 height 29
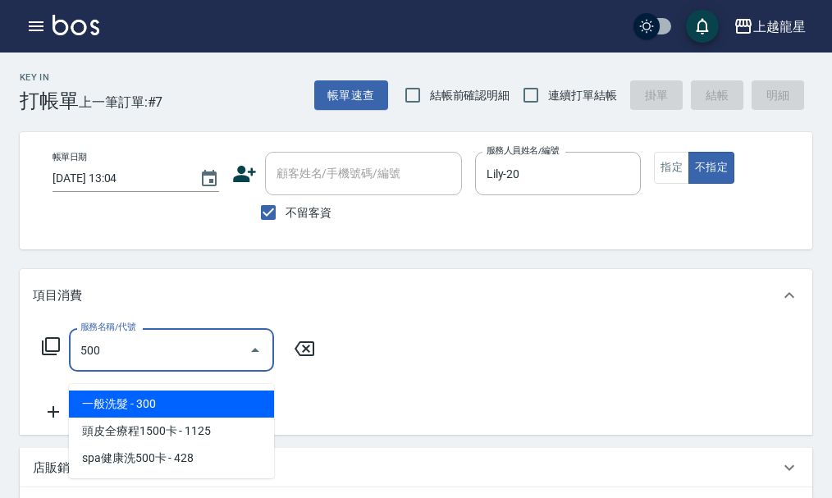
type input "一般洗髮(500)"
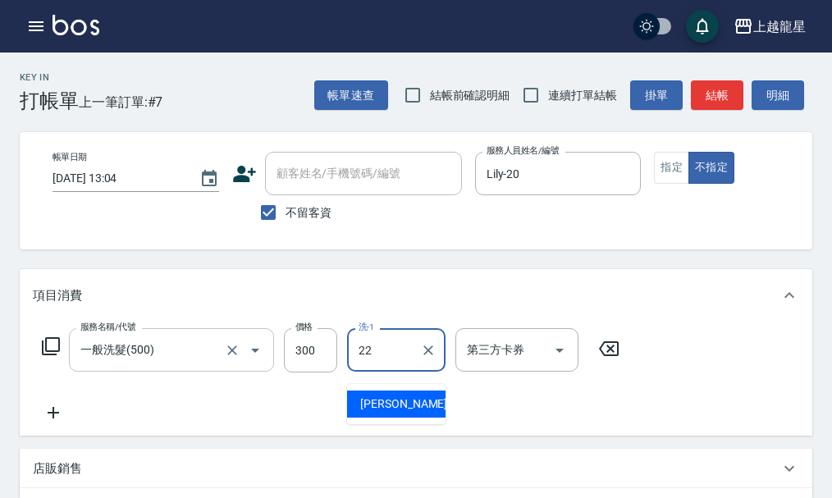
type input "[PERSON_NAME]-22"
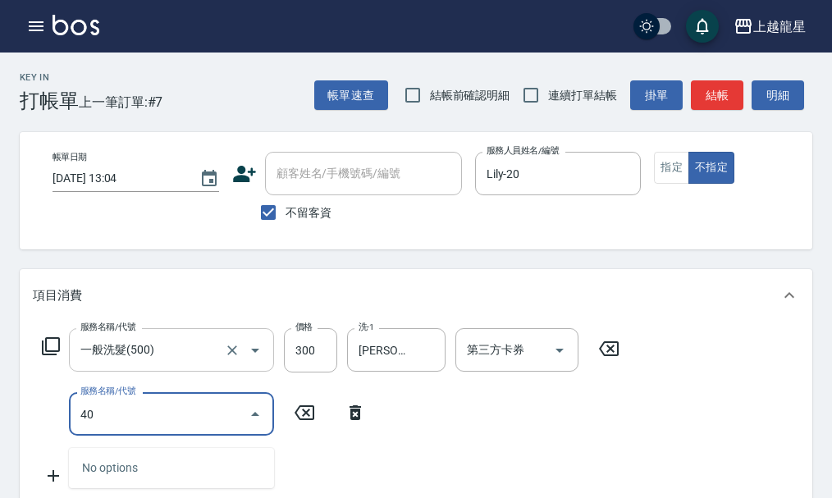
type input "4"
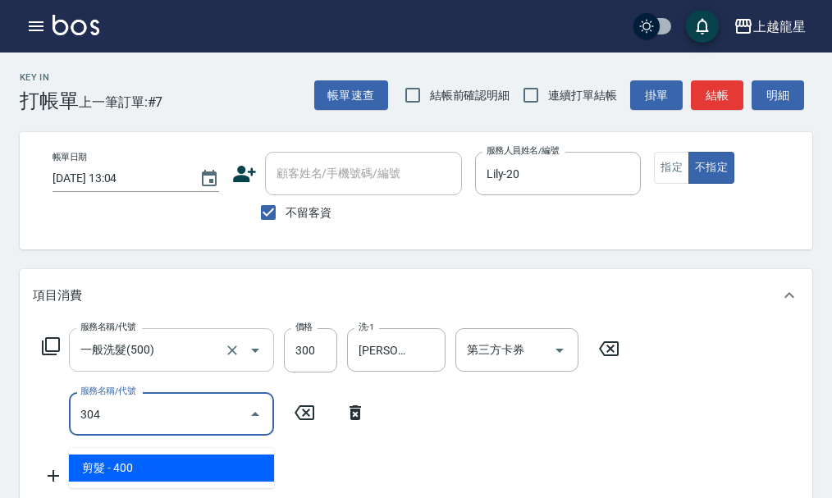
type input "剪髮(304)"
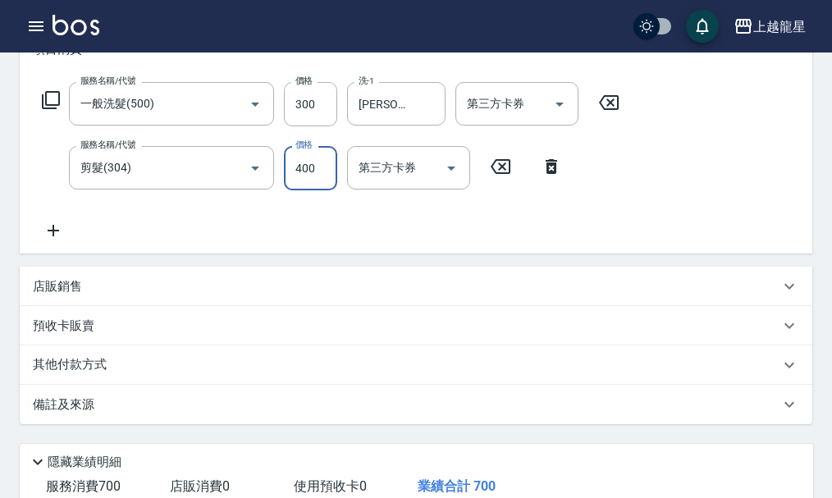
scroll to position [0, 0]
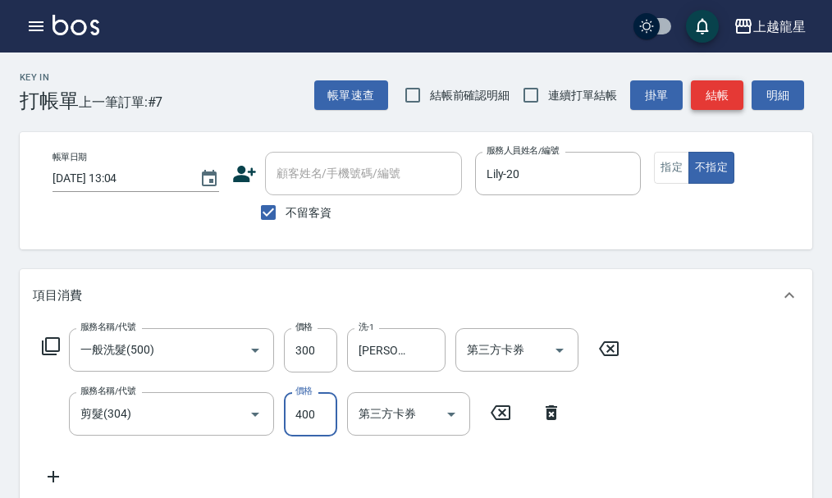
click at [709, 90] on button "結帳" at bounding box center [717, 95] width 53 height 30
